Goal: Task Accomplishment & Management: Manage account settings

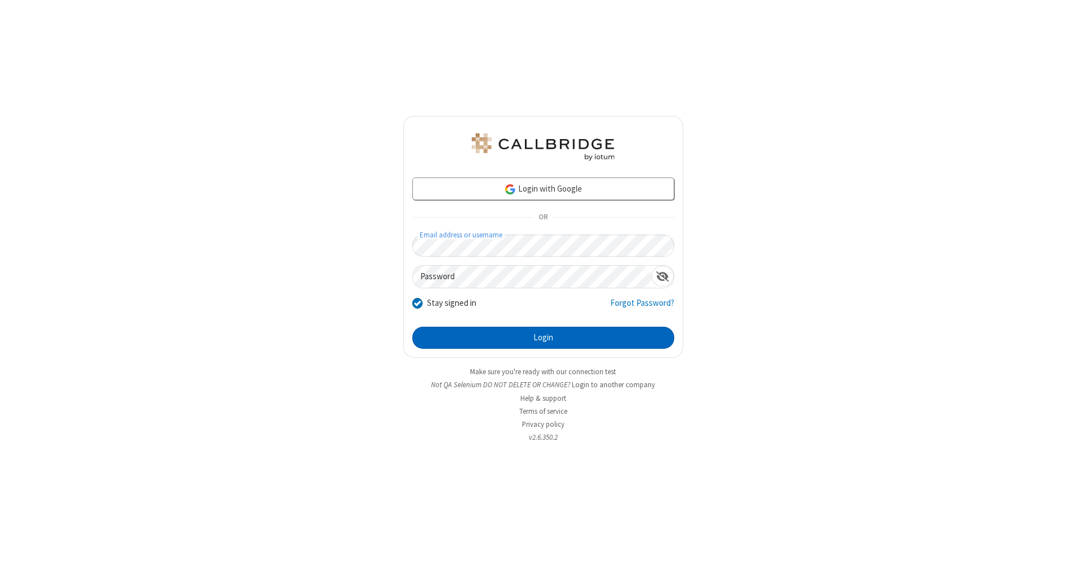
click at [543, 338] on button "Login" at bounding box center [543, 338] width 262 height 23
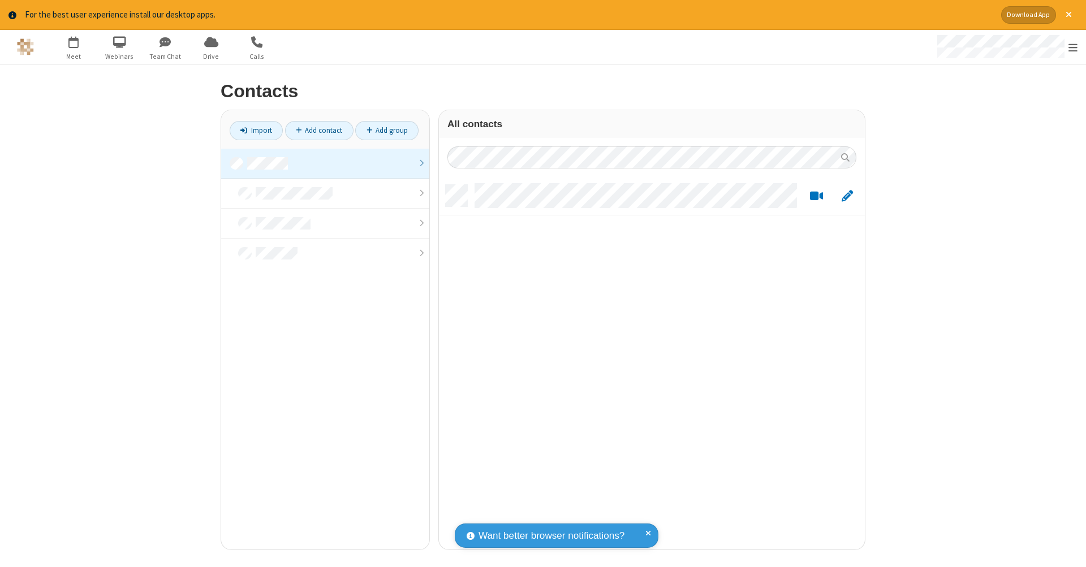
click at [325, 163] on link at bounding box center [325, 164] width 208 height 30
click at [319, 130] on link "Add contact" at bounding box center [319, 130] width 68 height 19
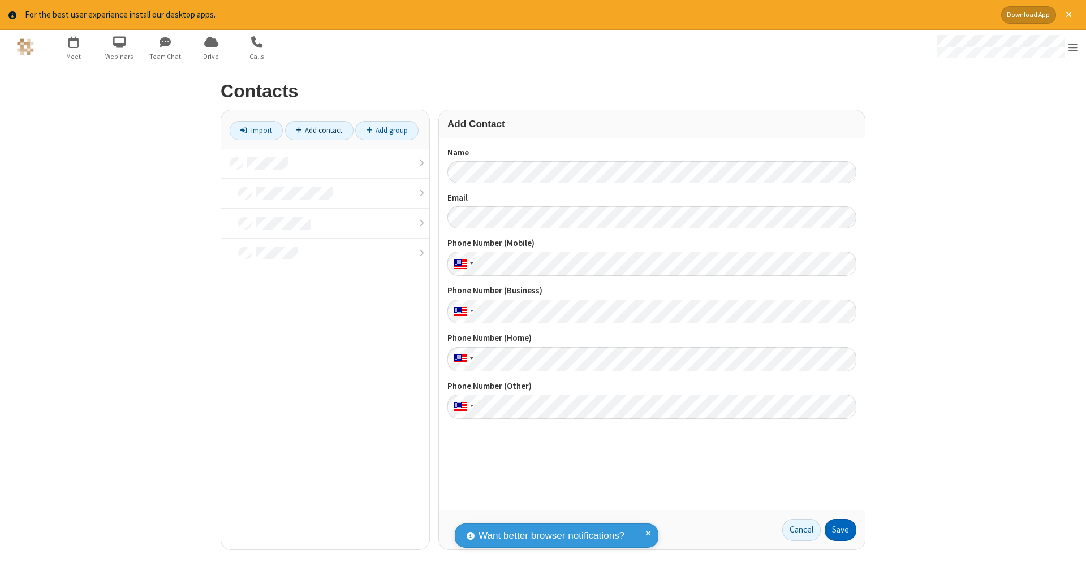
click at [840, 530] on button "Save" at bounding box center [840, 530] width 32 height 23
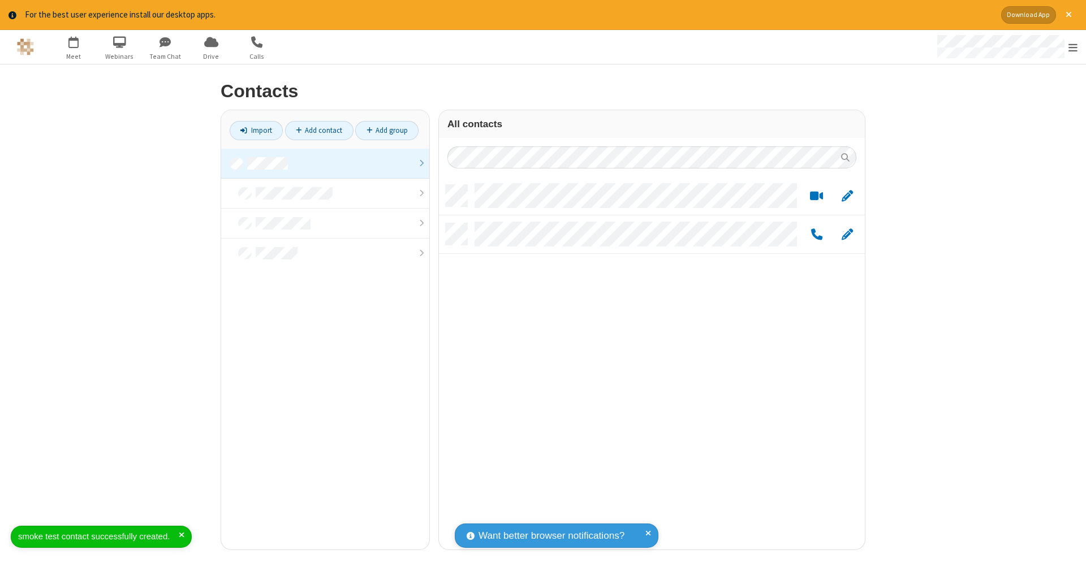
scroll to position [365, 417]
